Goal: Information Seeking & Learning: Find specific fact

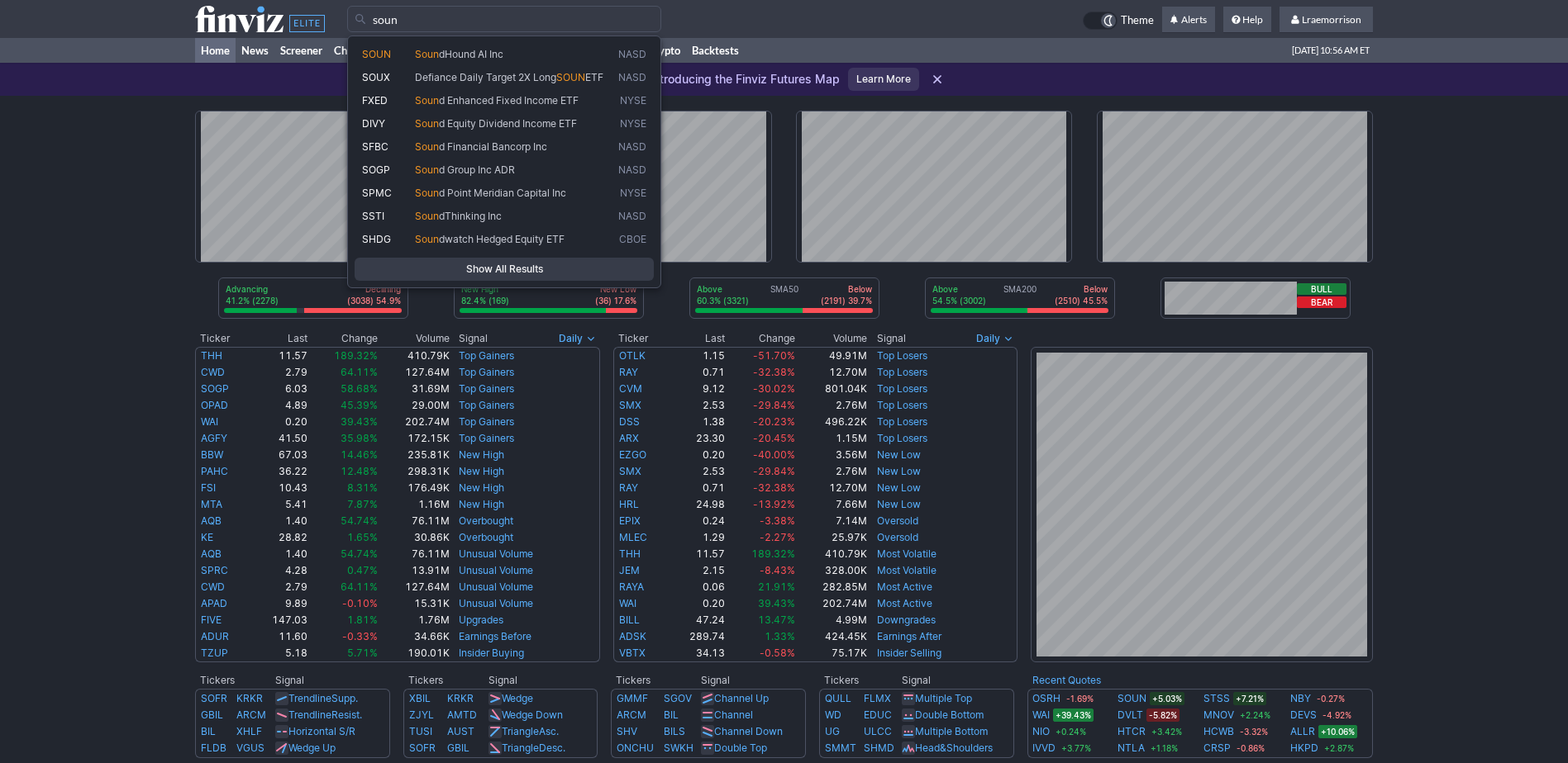
type input "soun"
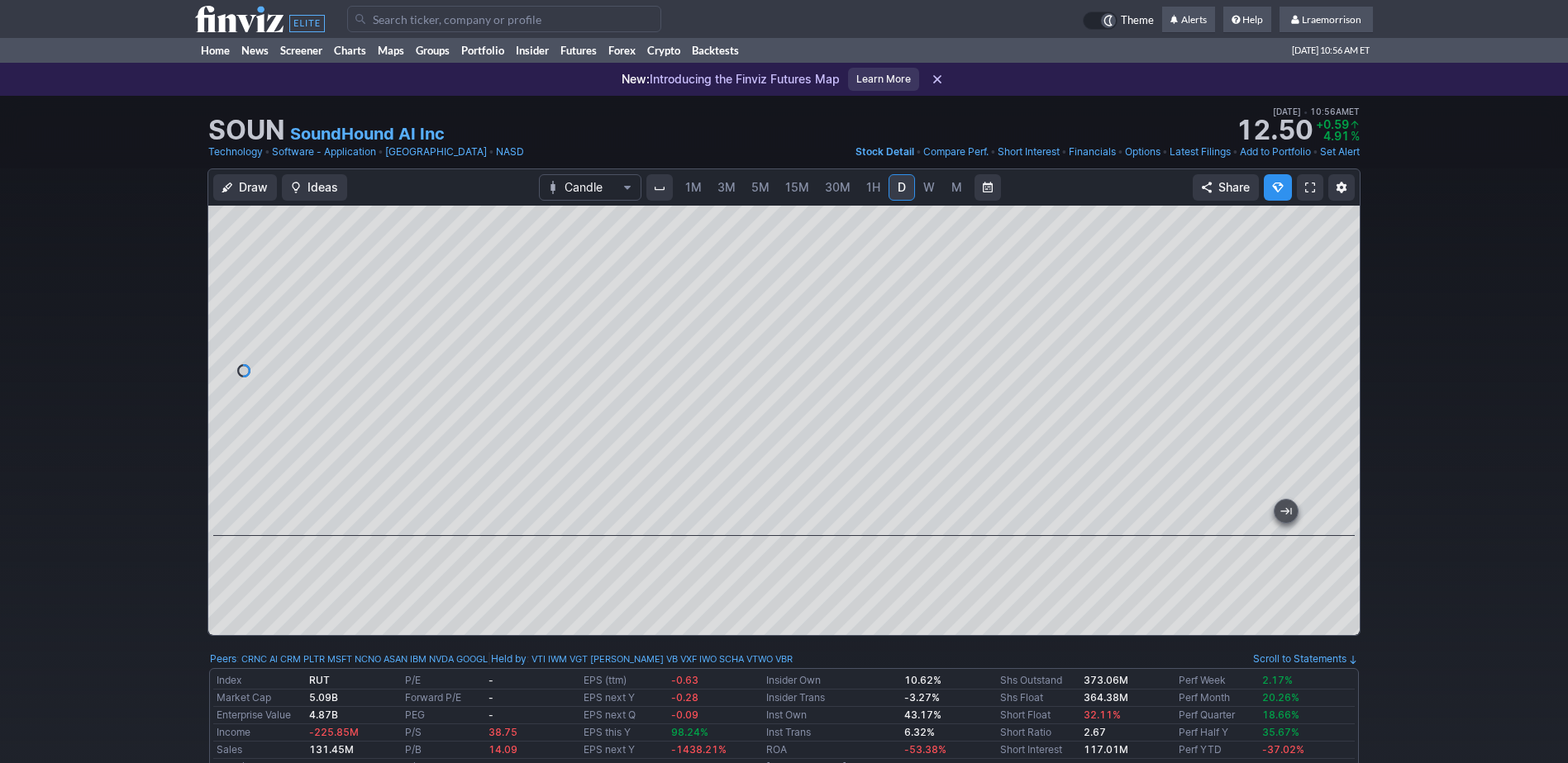
click at [688, 182] on span "1M" at bounding box center [693, 187] width 17 height 14
